Goal: Navigation & Orientation: Go to known website

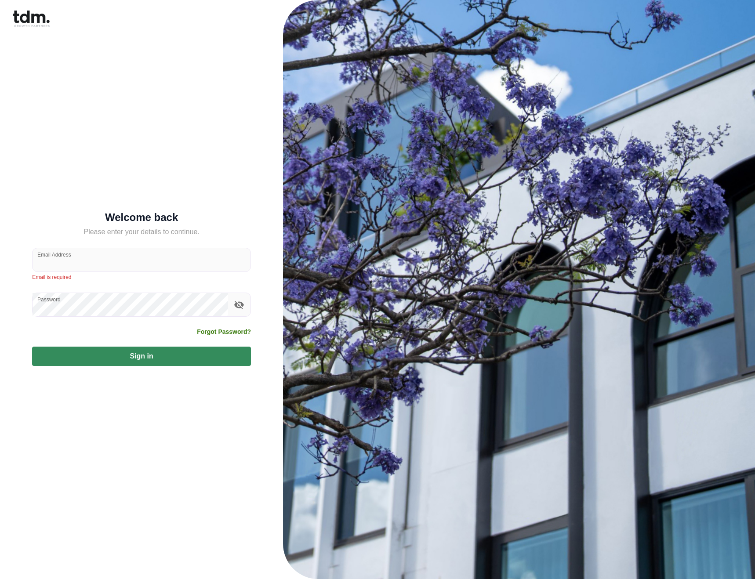
click at [195, 44] on div "Welcome back Please enter your details to continue. Email Address Email is requ…" at bounding box center [142, 289] width 262 height 579
click at [141, 436] on div "Welcome back Please enter your details to continue. Email Address Email is requ…" at bounding box center [142, 289] width 262 height 579
click at [593, 182] on div at bounding box center [519, 289] width 472 height 579
drag, startPoint x: 399, startPoint y: 195, endPoint x: 611, endPoint y: 472, distance: 348.9
click at [611, 473] on div at bounding box center [519, 289] width 472 height 579
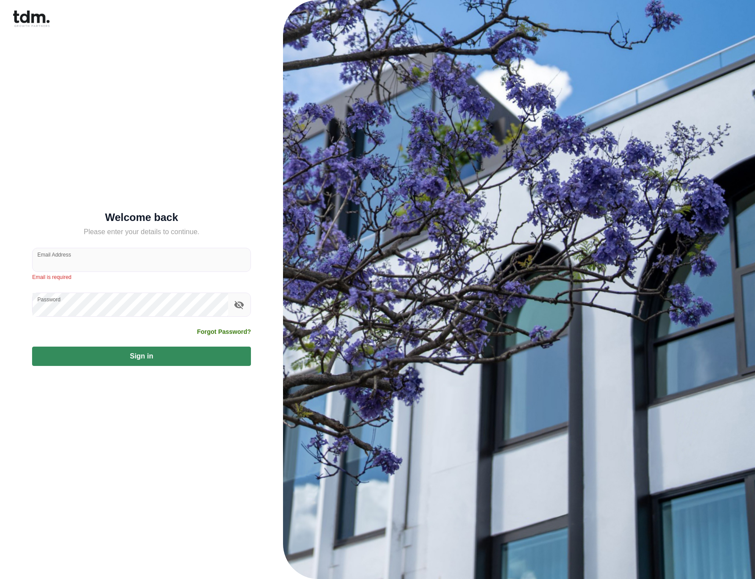
click at [188, 105] on div "Welcome back Please enter your details to continue. Email Address Email is requ…" at bounding box center [142, 289] width 262 height 579
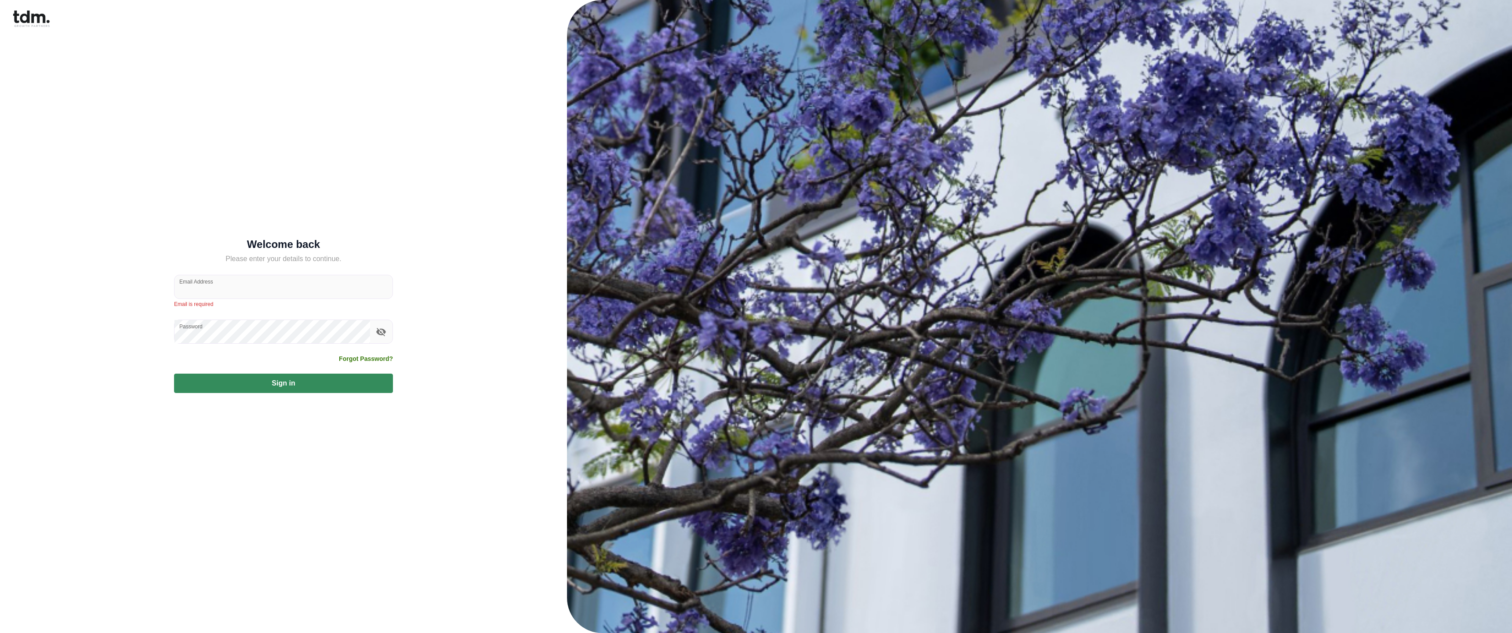
click at [434, 105] on div "Welcome back Please enter your details to continue. Email Address Email is requ…" at bounding box center [284, 316] width 546 height 633
drag, startPoint x: 317, startPoint y: 40, endPoint x: 541, endPoint y: 240, distance: 300.7
click at [541, 240] on div "Welcome back Please enter your details to continue. Email Address Email is requ…" at bounding box center [284, 316] width 546 height 633
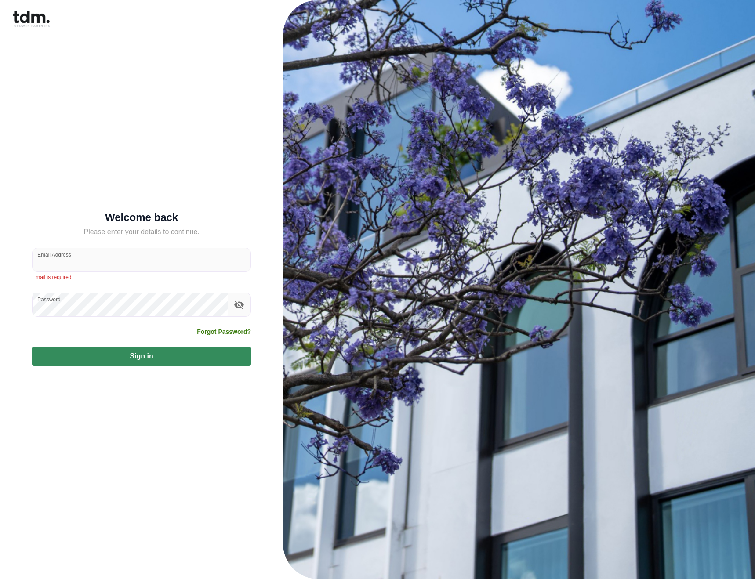
click at [161, 107] on div "Welcome back Please enter your details to continue. Email Address Email is requ…" at bounding box center [142, 289] width 262 height 579
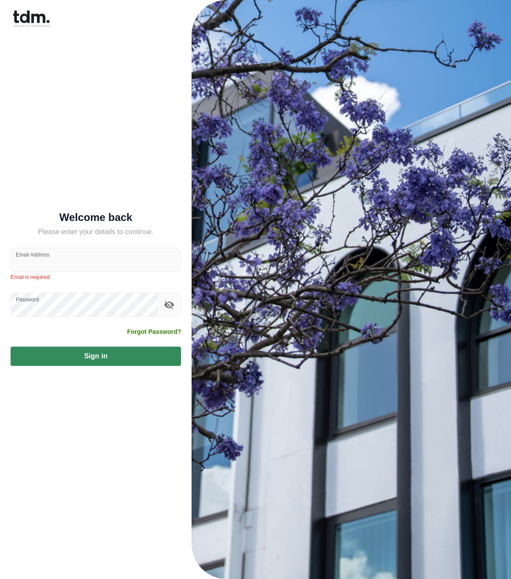
click at [70, 73] on div "Welcome back Please enter your details to continue. Email Address Email is requ…" at bounding box center [96, 289] width 171 height 579
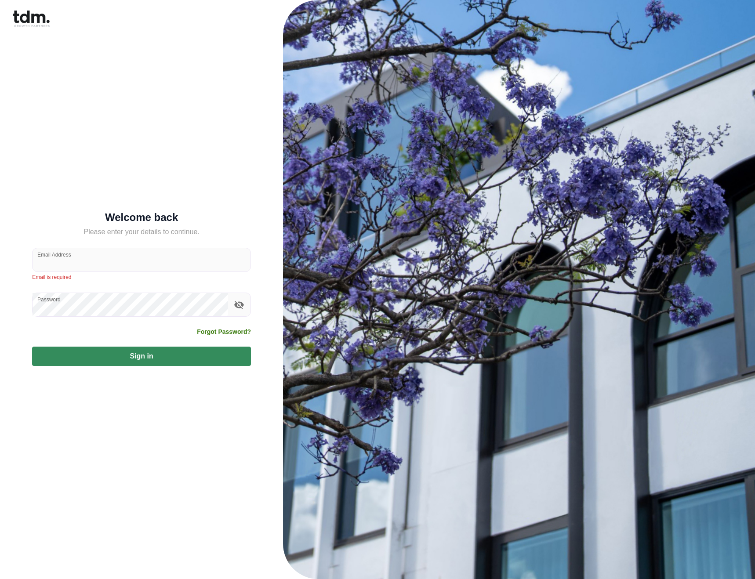
click at [33, 23] on img at bounding box center [31, 19] width 37 height 17
